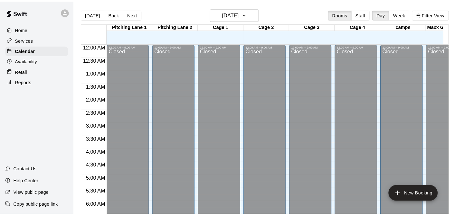
scroll to position [251, 0]
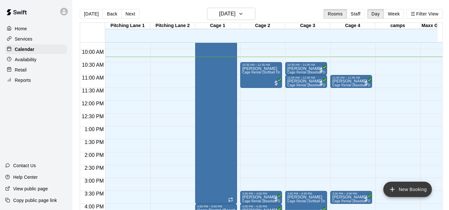
click at [412, 186] on button "New Booking" at bounding box center [407, 188] width 49 height 15
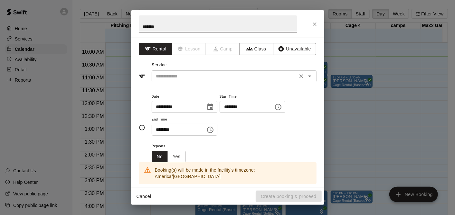
type input "*******"
click at [262, 76] on input "text" at bounding box center [224, 76] width 142 height 8
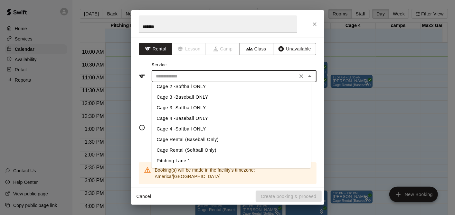
scroll to position [25, 0]
click at [207, 126] on li "Cage Rental (Baseball Only)" at bounding box center [230, 128] width 159 height 11
type input "**********"
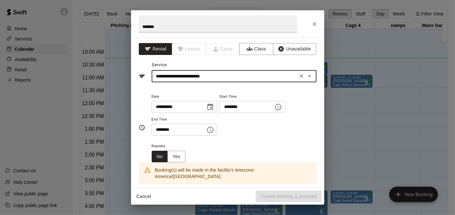
click at [282, 110] on icon "Choose time, selected time is 9:00 AM" at bounding box center [278, 107] width 8 height 8
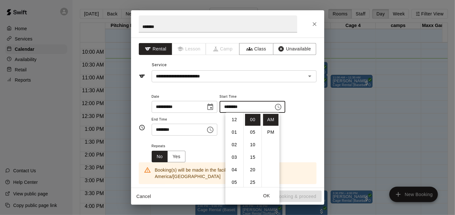
scroll to position [113, 0]
click at [232, 126] on li "10" at bounding box center [233, 132] width 15 height 12
type input "********"
click at [213, 128] on icon "Choose time, selected time is 9:30 AM" at bounding box center [210, 130] width 6 height 6
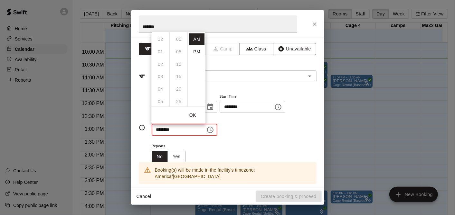
scroll to position [75, 0]
click at [162, 52] on li "10" at bounding box center [159, 52] width 15 height 12
type input "********"
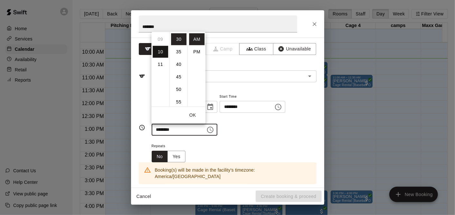
scroll to position [125, 0]
click at [243, 127] on div "**********" at bounding box center [234, 114] width 165 height 43
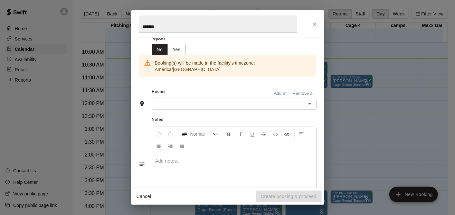
scroll to position [126, 0]
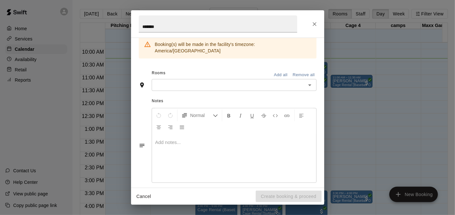
click at [188, 81] on input "text" at bounding box center [228, 85] width 150 height 8
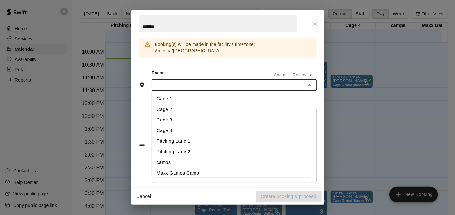
click at [184, 115] on li "Cage 3" at bounding box center [231, 120] width 159 height 11
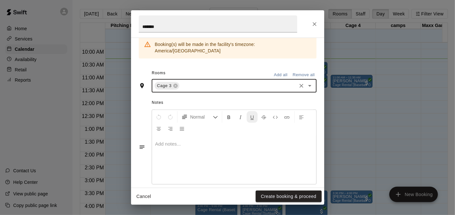
scroll to position [152, 0]
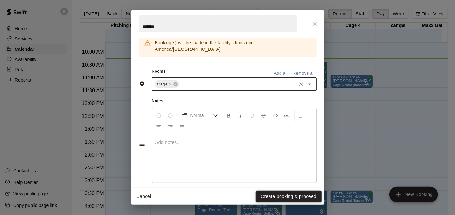
click at [285, 197] on button "Create booking & proceed" at bounding box center [288, 197] width 66 height 12
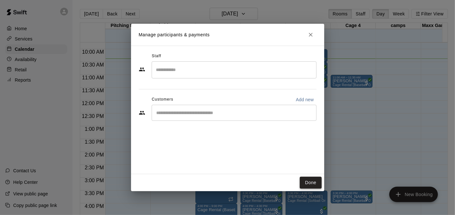
click at [308, 181] on button "Done" at bounding box center [310, 183] width 22 height 12
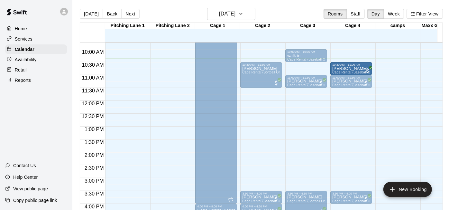
drag, startPoint x: 303, startPoint y: 69, endPoint x: 337, endPoint y: 70, distance: 34.1
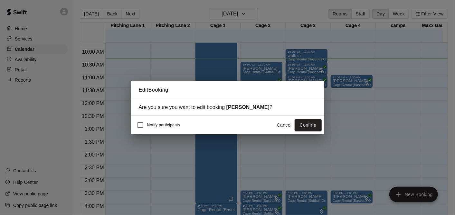
click at [310, 123] on button "Confirm" at bounding box center [307, 125] width 27 height 12
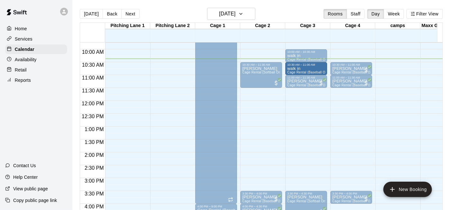
drag, startPoint x: 305, startPoint y: 56, endPoint x: 304, endPoint y: 70, distance: 13.5
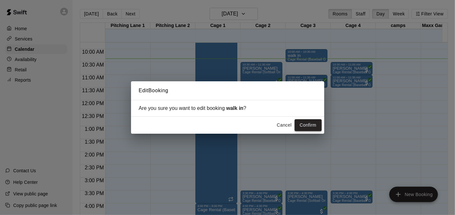
click at [301, 125] on button "Confirm" at bounding box center [307, 125] width 27 height 12
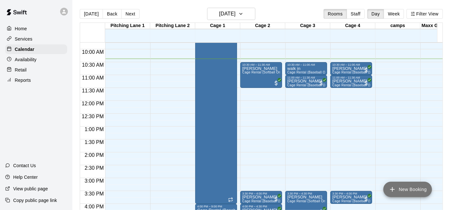
click at [405, 189] on button "New Booking" at bounding box center [407, 188] width 49 height 15
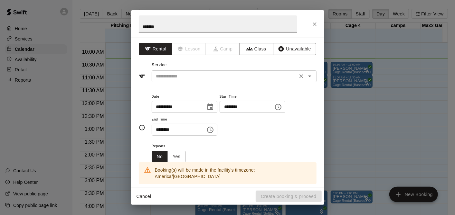
type input "*******"
click at [211, 77] on input "text" at bounding box center [224, 76] width 142 height 8
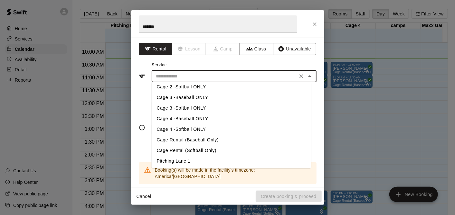
scroll to position [25, 0]
click at [189, 127] on li "Cage Rental (Baseball Only)" at bounding box center [230, 128] width 159 height 11
type input "**********"
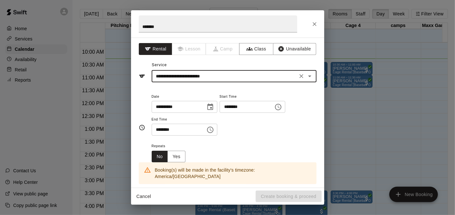
click at [282, 108] on icon "Choose time, selected time is 9:00 AM" at bounding box center [278, 107] width 8 height 8
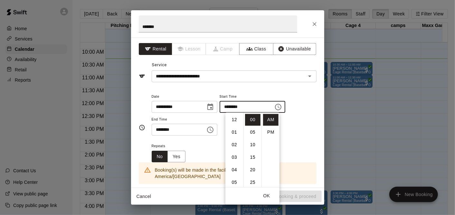
scroll to position [113, 0]
click at [236, 142] on li "11" at bounding box center [233, 145] width 15 height 12
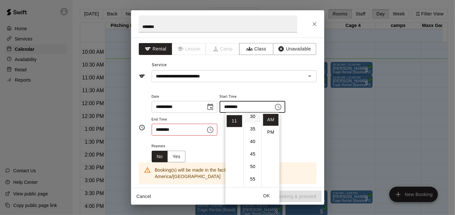
click at [253, 115] on li "30" at bounding box center [252, 117] width 15 height 12
type input "********"
click at [216, 131] on button "Choose time, selected time is 9:30 AM" at bounding box center [210, 130] width 13 height 13
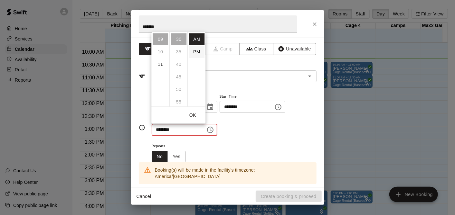
click at [194, 54] on li "PM" at bounding box center [196, 52] width 15 height 12
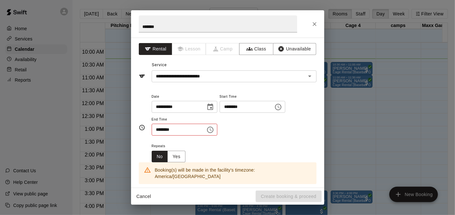
scroll to position [12, 0]
click at [180, 125] on input "********" at bounding box center [177, 130] width 50 height 12
click at [214, 131] on icon "Choose time, selected time is 9:30 PM" at bounding box center [210, 130] width 8 height 8
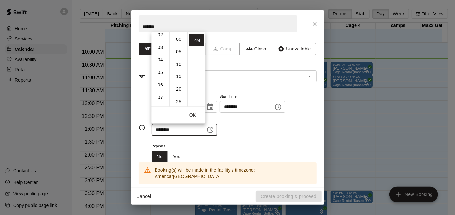
scroll to position [0, 0]
click at [158, 36] on li "12" at bounding box center [159, 39] width 15 height 12
click at [176, 41] on li "00" at bounding box center [178, 39] width 15 height 12
type input "********"
click at [240, 144] on div "Repeats No Yes" at bounding box center [234, 152] width 165 height 20
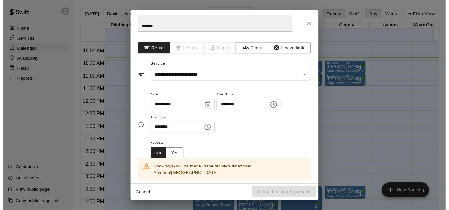
scroll to position [107, 0]
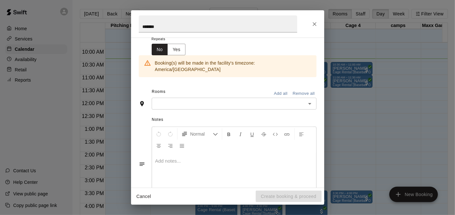
click at [222, 100] on input "text" at bounding box center [228, 104] width 150 height 8
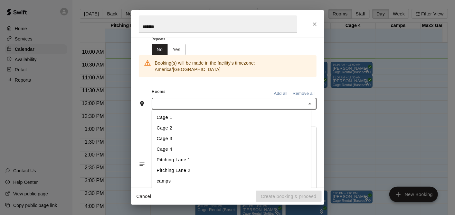
click at [180, 134] on li "Cage 3" at bounding box center [231, 139] width 159 height 11
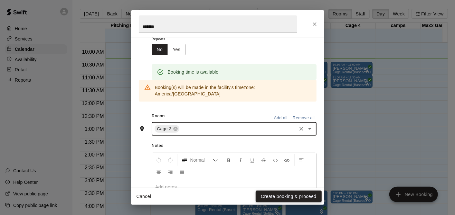
click at [294, 193] on button "Create booking & proceed" at bounding box center [288, 197] width 66 height 12
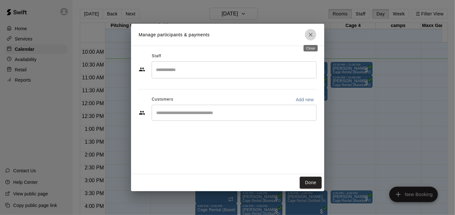
click at [309, 34] on icon "Close" at bounding box center [310, 35] width 6 height 6
